Goal: Task Accomplishment & Management: Complete application form

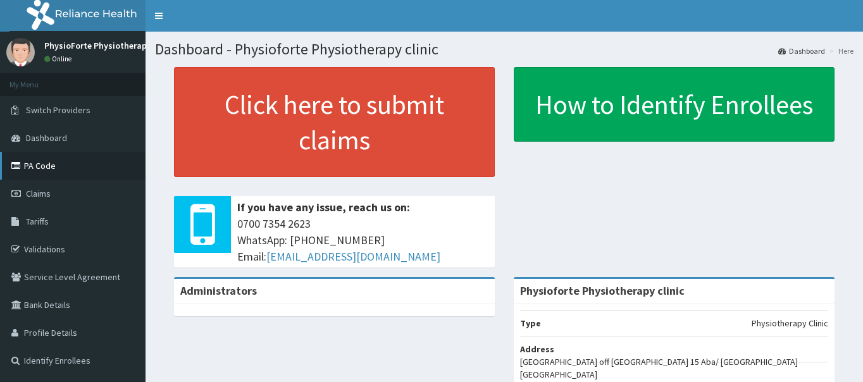
click at [54, 161] on link "PA Code" at bounding box center [72, 166] width 145 height 28
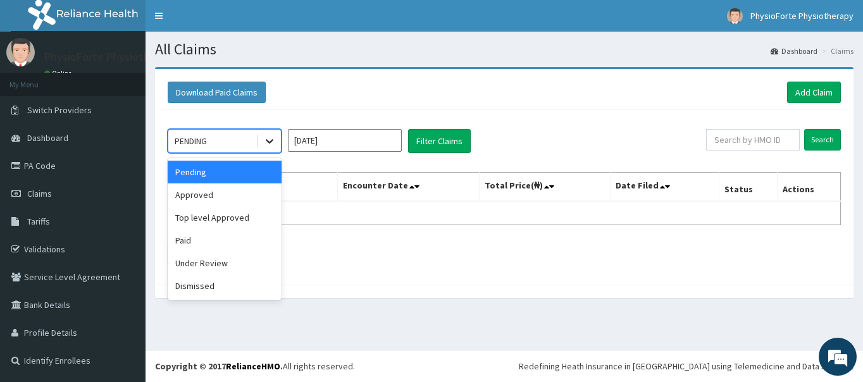
click at [265, 139] on icon at bounding box center [269, 141] width 13 height 13
click at [183, 238] on div "Paid" at bounding box center [225, 240] width 114 height 23
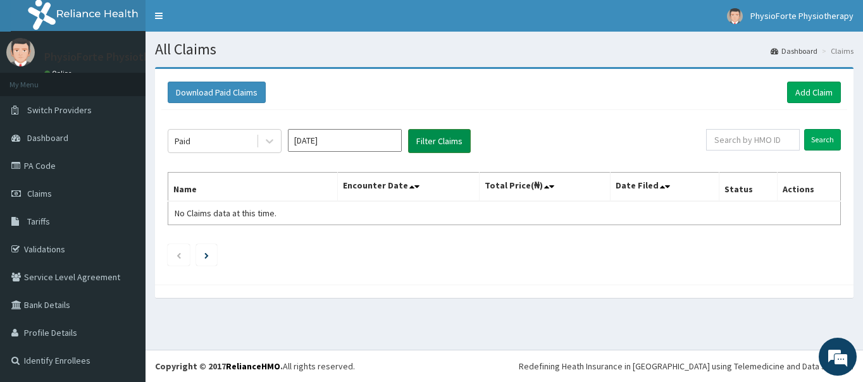
click at [438, 138] on button "Filter Claims" at bounding box center [439, 141] width 63 height 24
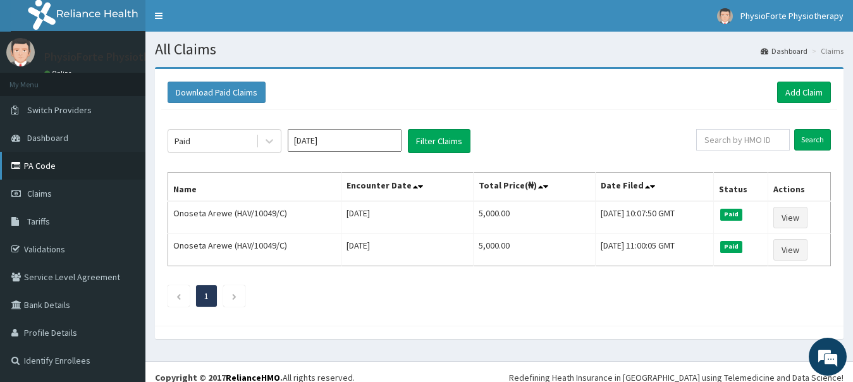
click at [54, 166] on link "PA Code" at bounding box center [72, 166] width 145 height 28
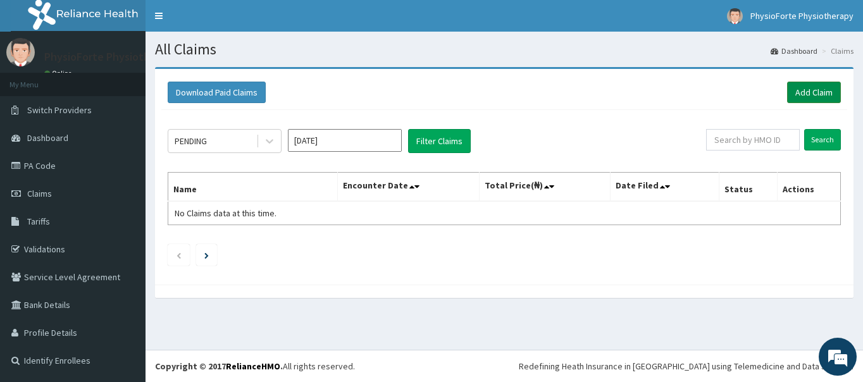
click at [808, 90] on link "Add Claim" at bounding box center [814, 93] width 54 height 22
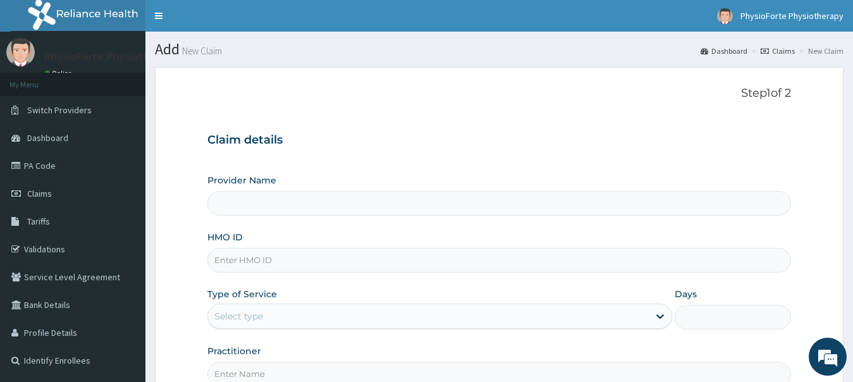
type input "Physioforte Physiotherapy clinic"
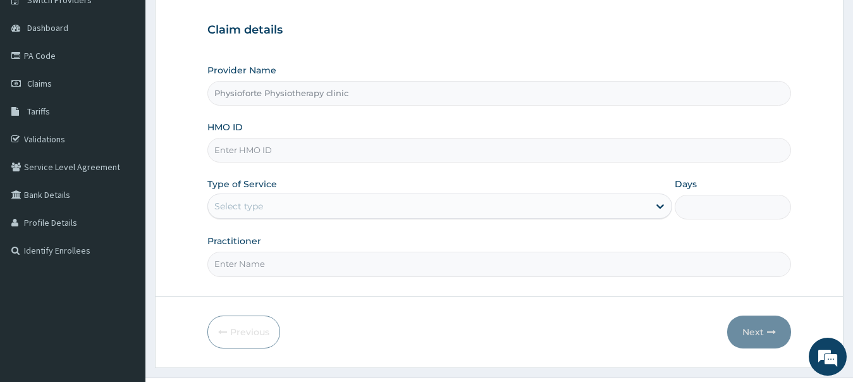
scroll to position [126, 0]
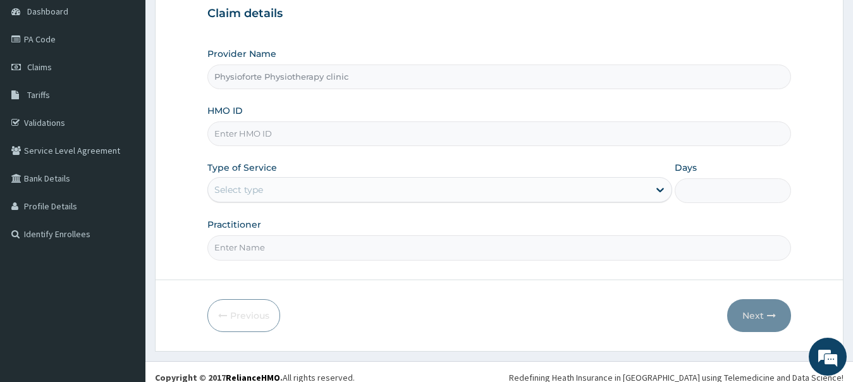
click at [321, 134] on input "HMO ID" at bounding box center [499, 133] width 584 height 25
type input "HAV/10049/C"
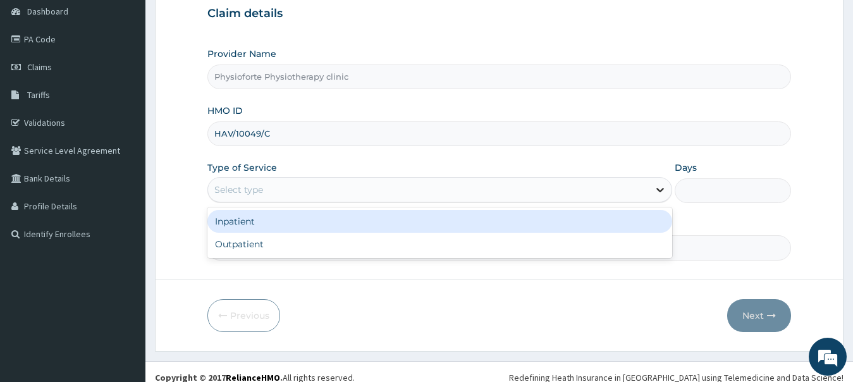
click at [655, 187] on icon at bounding box center [660, 189] width 13 height 13
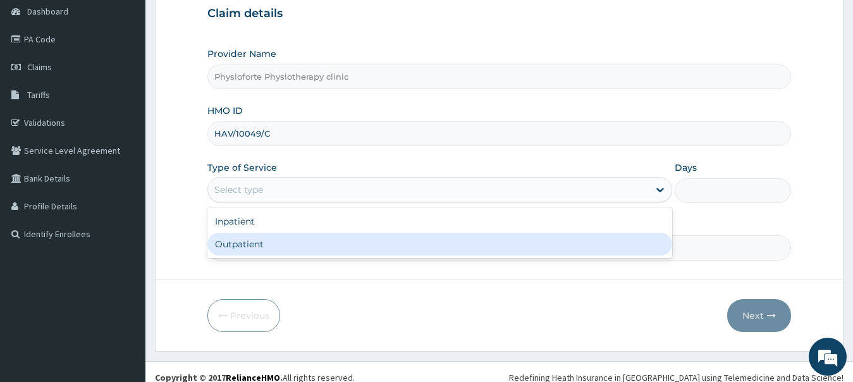
click at [433, 241] on div "Outpatient" at bounding box center [439, 244] width 465 height 23
type input "1"
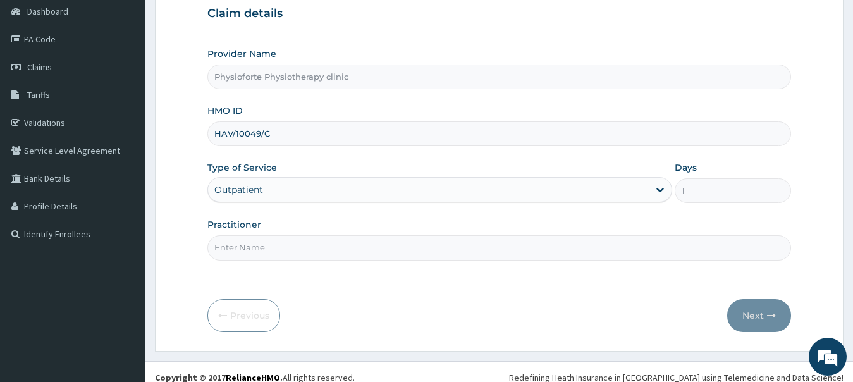
click at [469, 245] on input "Practitioner" at bounding box center [499, 247] width 584 height 25
type input "OBIENU EZINNE"
click at [763, 317] on button "Next" at bounding box center [759, 315] width 64 height 33
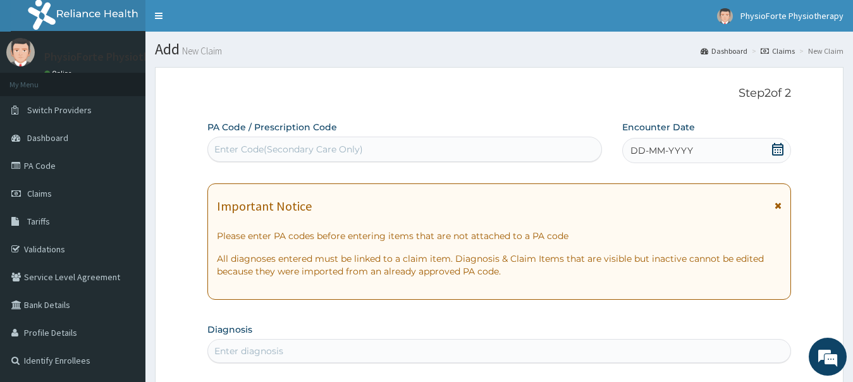
click at [314, 149] on div "Enter Code(Secondary Care Only)" at bounding box center [288, 149] width 149 height 13
paste input "PA/E1B290"
type input "PA/E1B290"
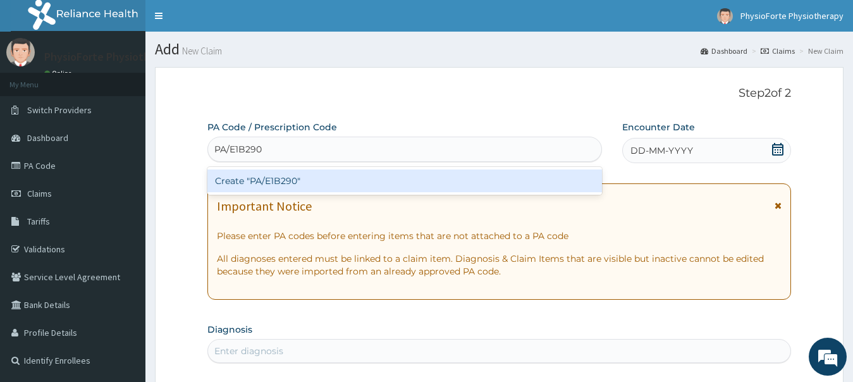
click at [290, 175] on div "Create "PA/E1B290"" at bounding box center [404, 180] width 395 height 23
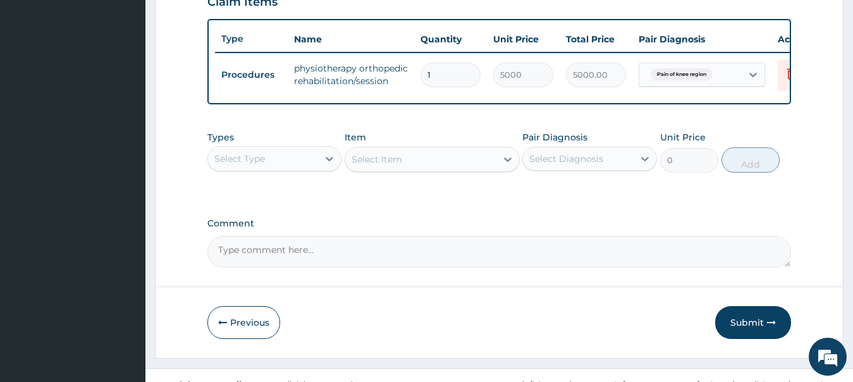
scroll to position [486, 0]
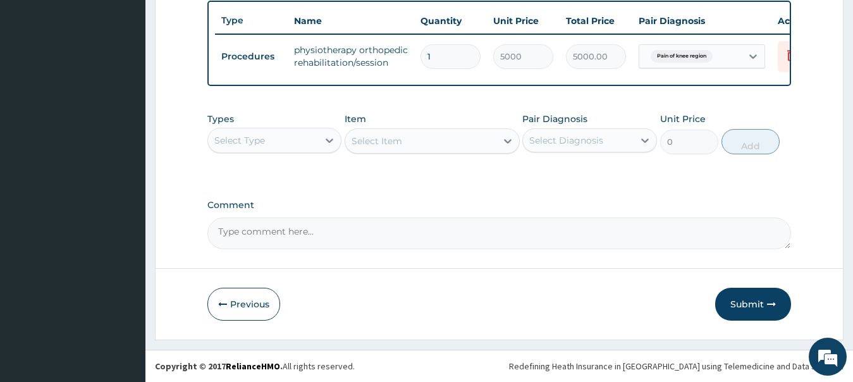
click at [331, 233] on textarea "Comment" at bounding box center [499, 234] width 584 height 32
paste textarea "PA/E1B290"
type textarea "PA/E1B290PA"
click at [745, 302] on button "Submit" at bounding box center [753, 304] width 76 height 33
